Goal: Use online tool/utility: Utilize a website feature to perform a specific function

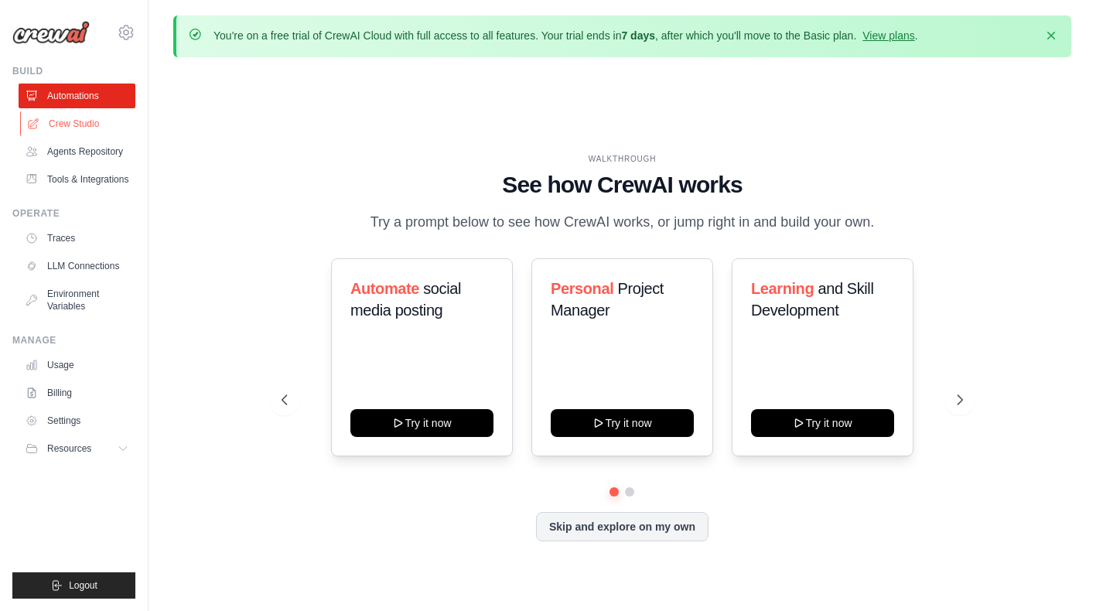
click at [83, 120] on font "Crew Studio" at bounding box center [74, 124] width 50 height 12
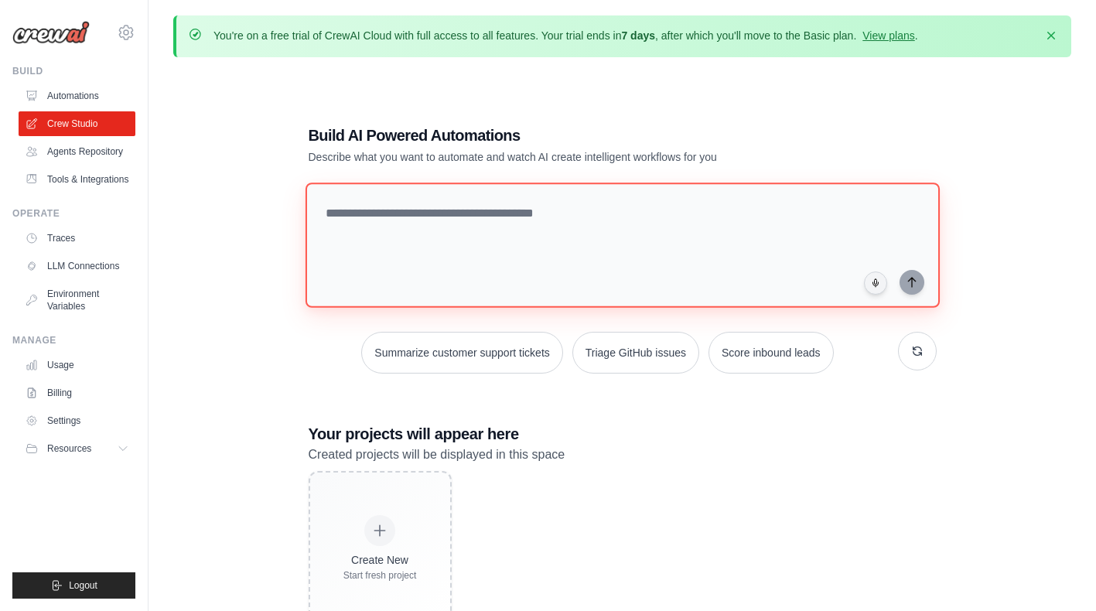
click at [380, 203] on textarea at bounding box center [622, 245] width 634 height 125
